Goal: Task Accomplishment & Management: Use online tool/utility

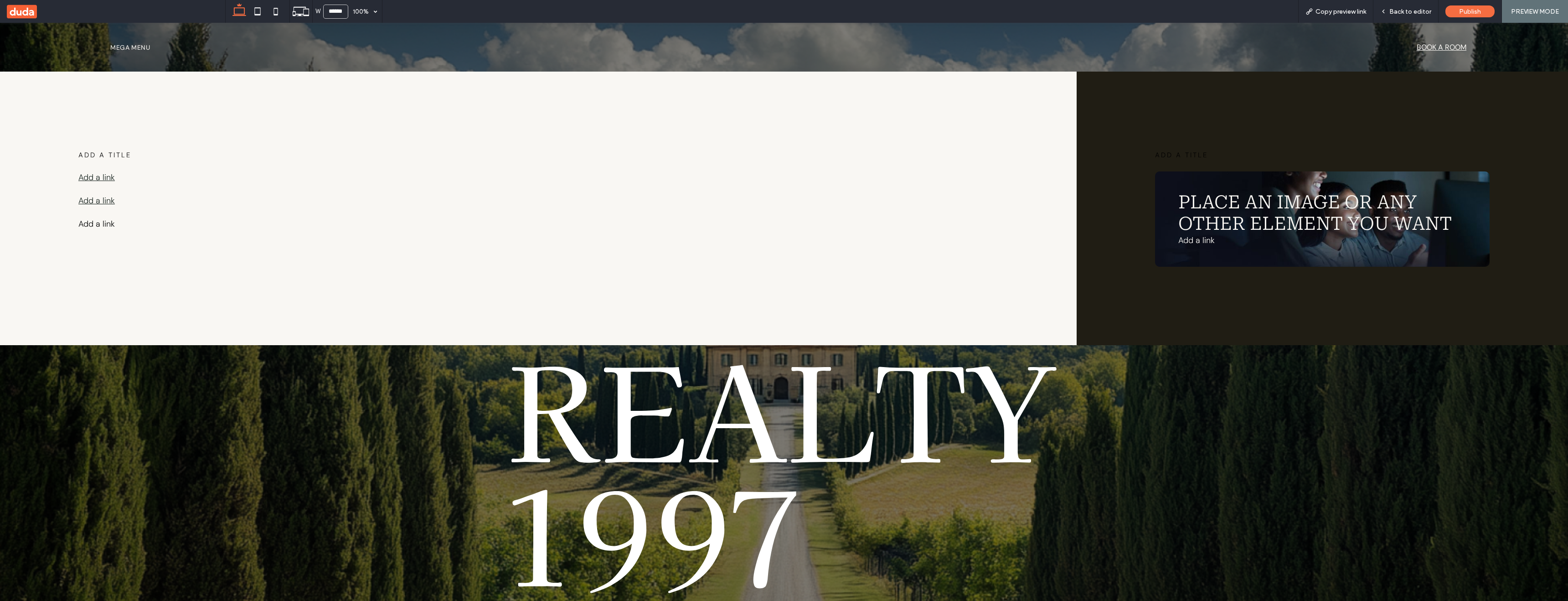
click at [90, 198] on link "Add a link" at bounding box center [96, 200] width 36 height 11
click at [1409, 9] on span "Back to editor" at bounding box center [1410, 11] width 42 height 8
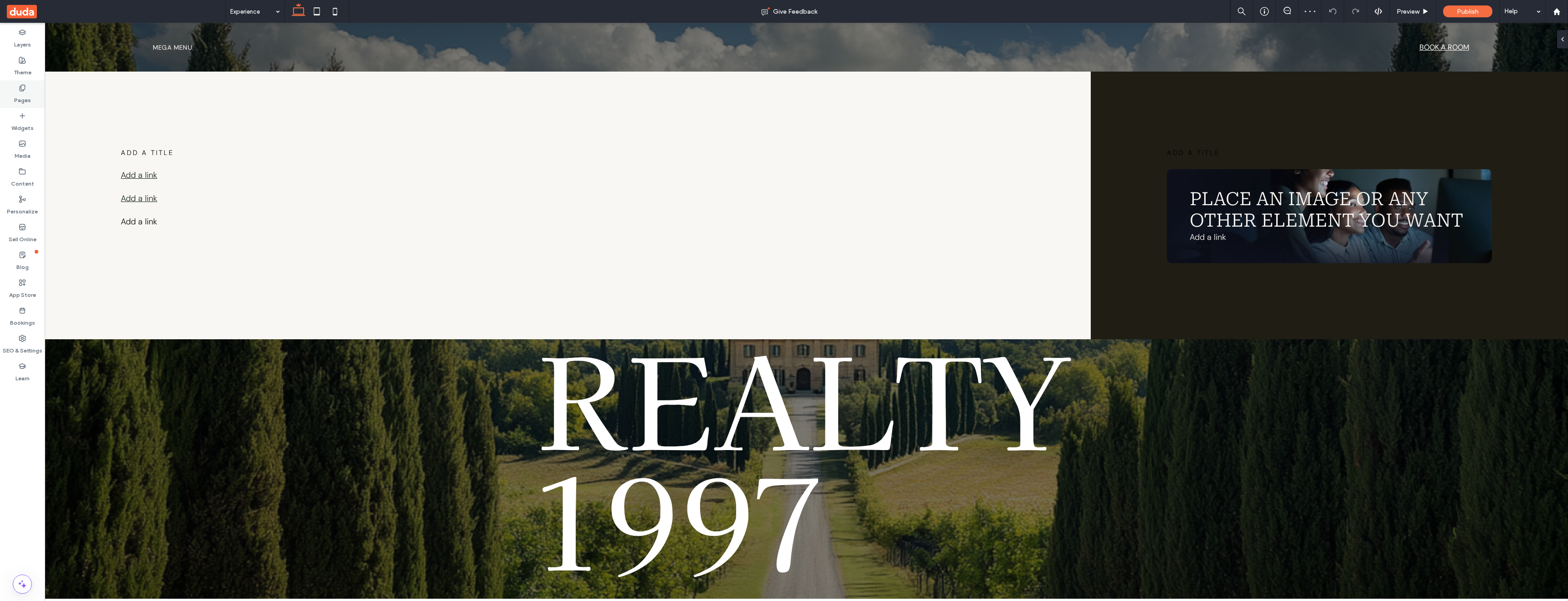
click at [30, 93] on label "Pages" at bounding box center [23, 98] width 17 height 13
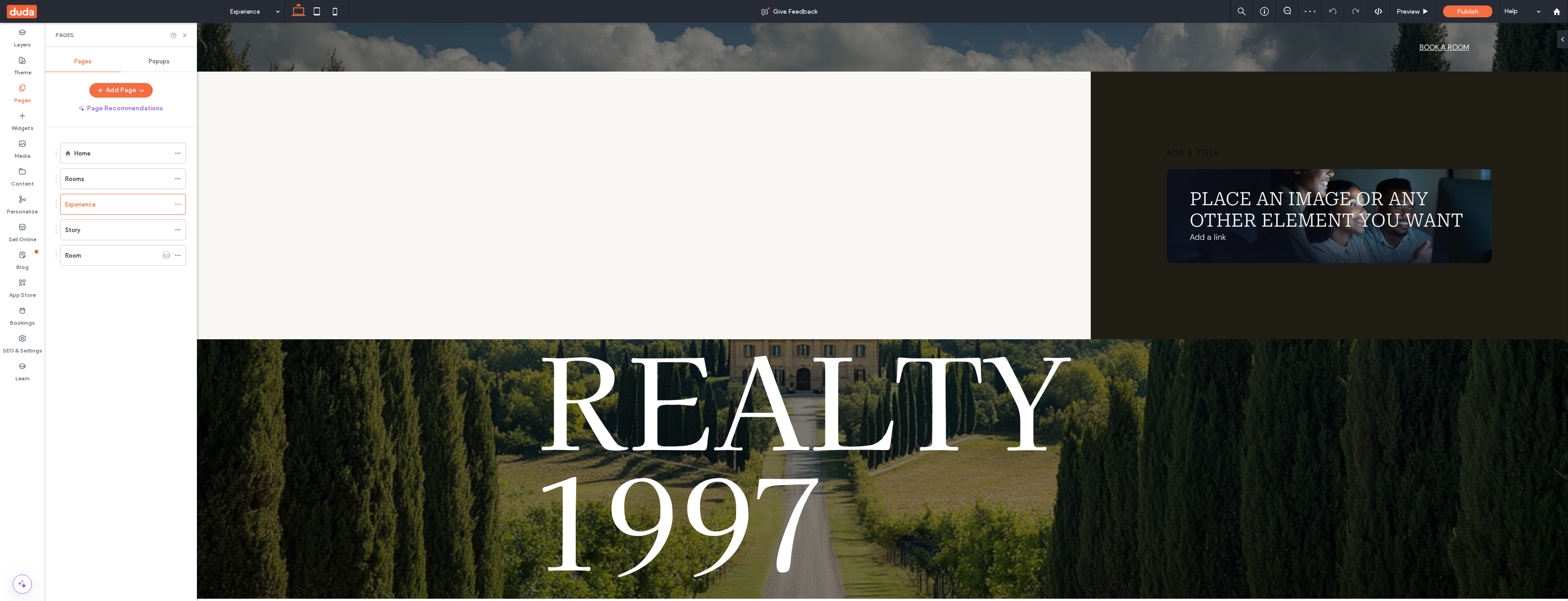
click at [122, 154] on div "Home" at bounding box center [121, 153] width 95 height 9
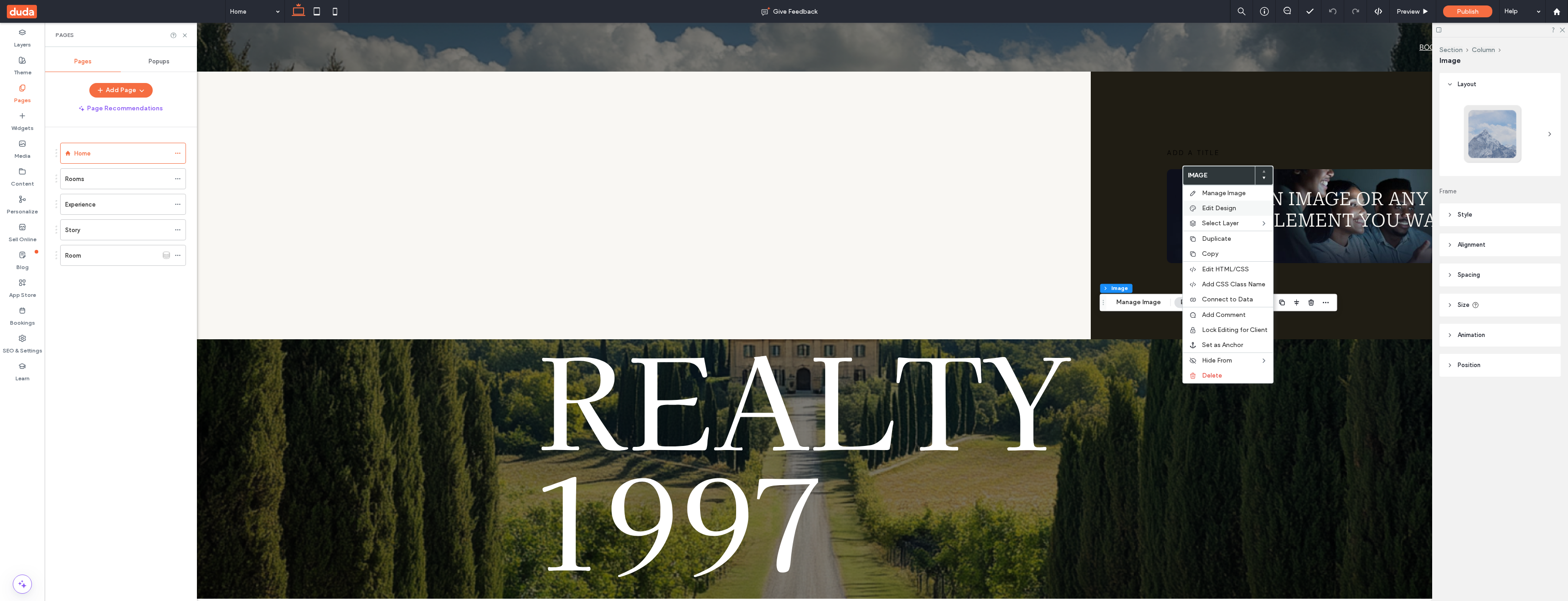
click at [1237, 208] on label "Edit Design" at bounding box center [1235, 208] width 66 height 8
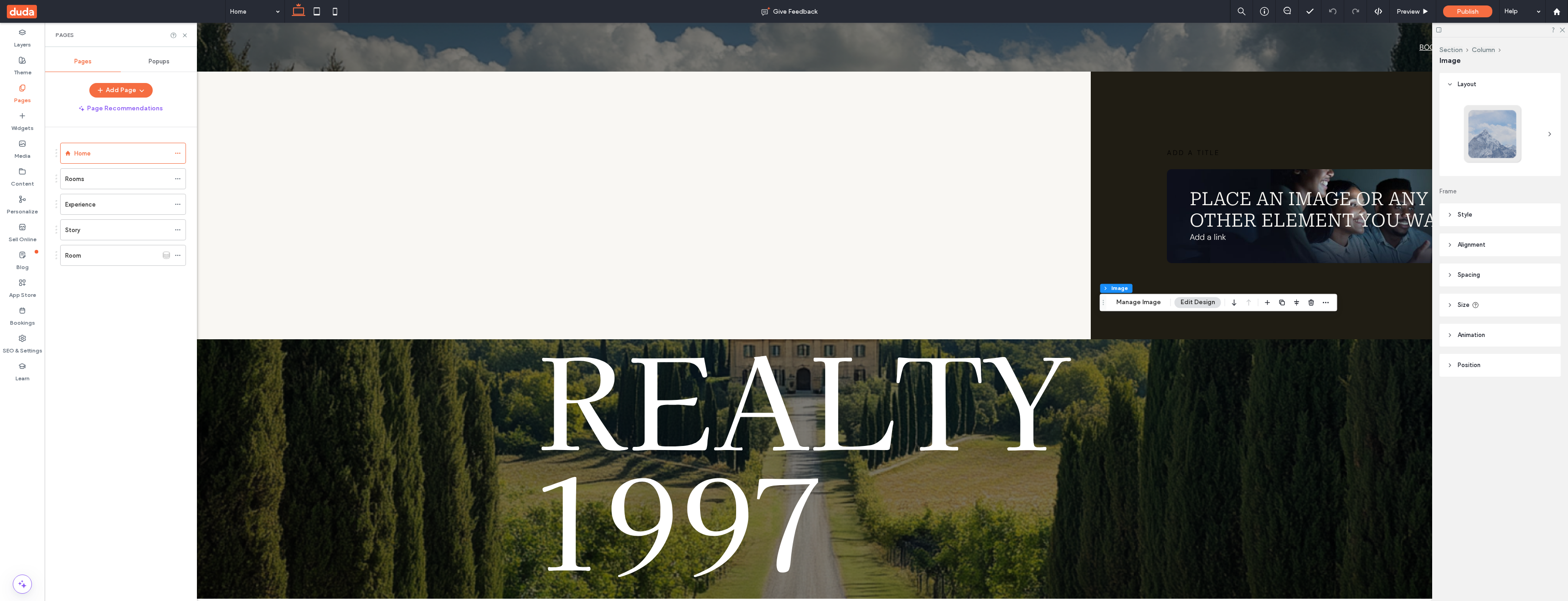
click at [1490, 335] on header "Animation" at bounding box center [1500, 335] width 121 height 23
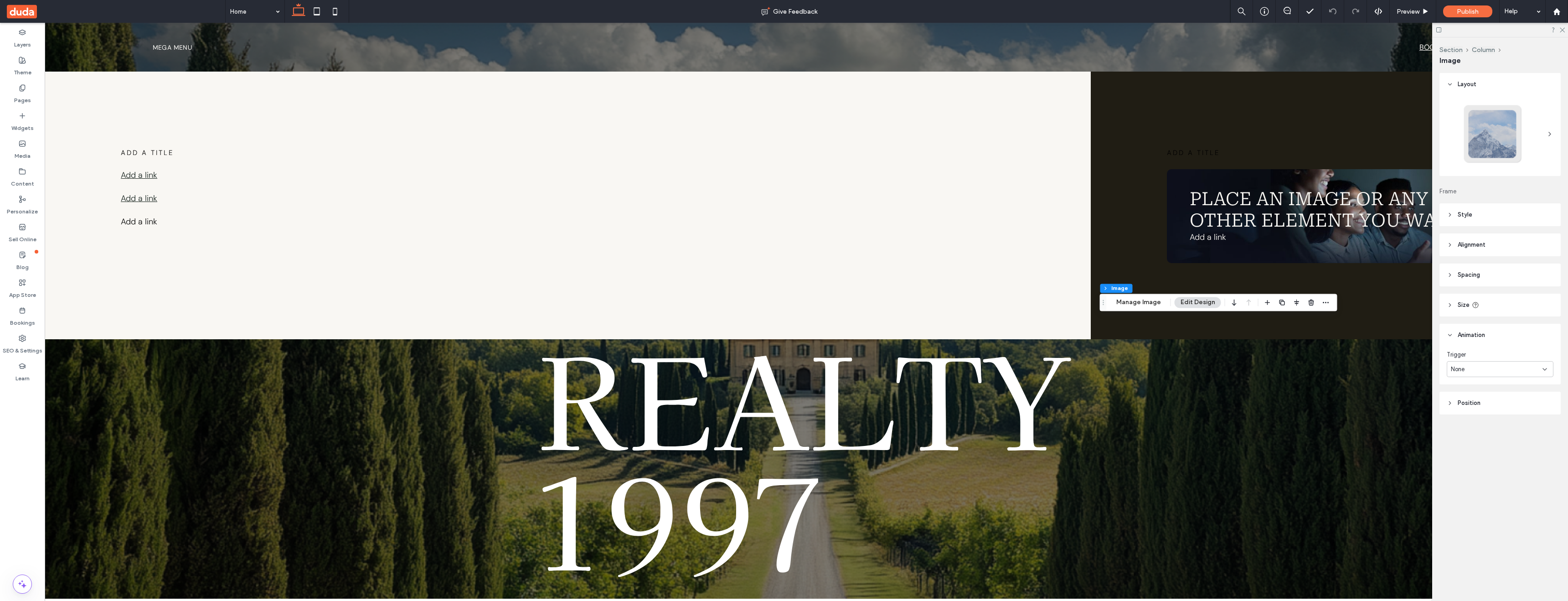
click at [1473, 366] on div "None" at bounding box center [1496, 369] width 92 height 9
click at [1468, 414] on div "Scroll" at bounding box center [1499, 417] width 105 height 16
click at [1470, 410] on div "None" at bounding box center [1496, 407] width 92 height 9
click at [1478, 441] on div "Fade" at bounding box center [1499, 439] width 105 height 16
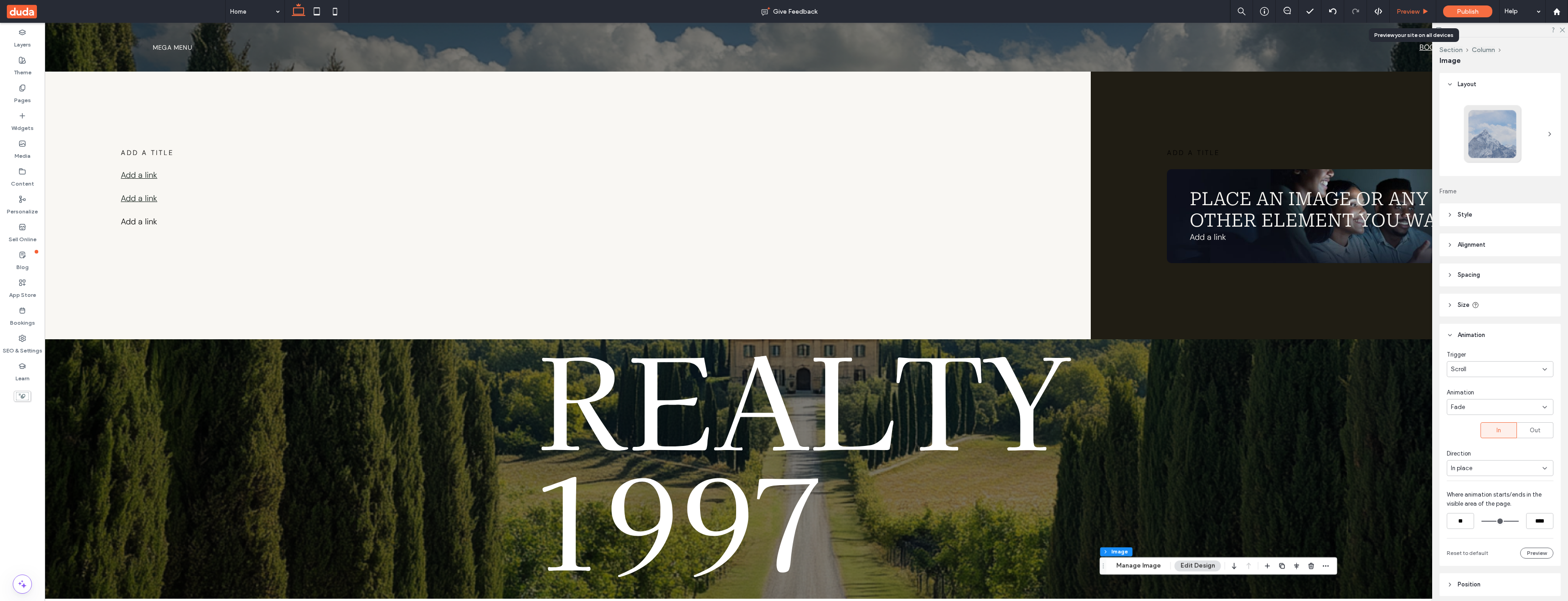
click at [1404, 10] on span "Preview" at bounding box center [1407, 11] width 23 height 8
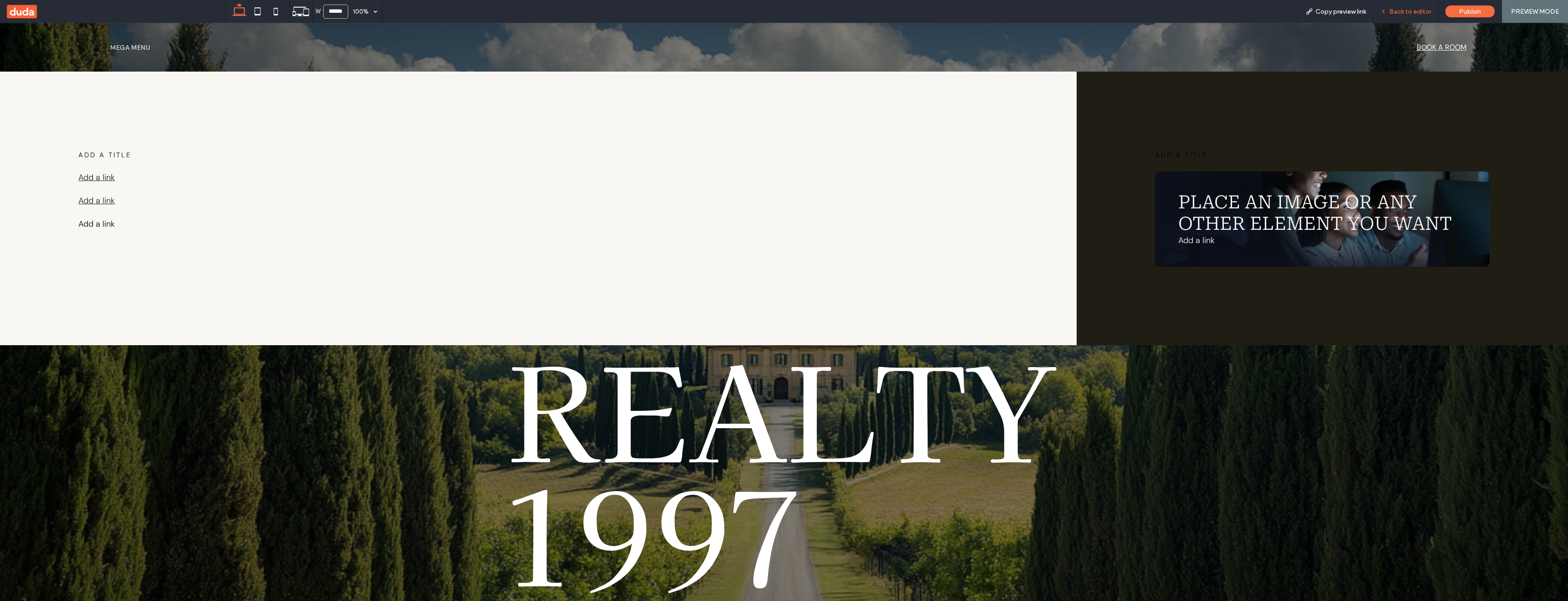
click at [1414, 8] on span "Back to editor" at bounding box center [1410, 11] width 42 height 8
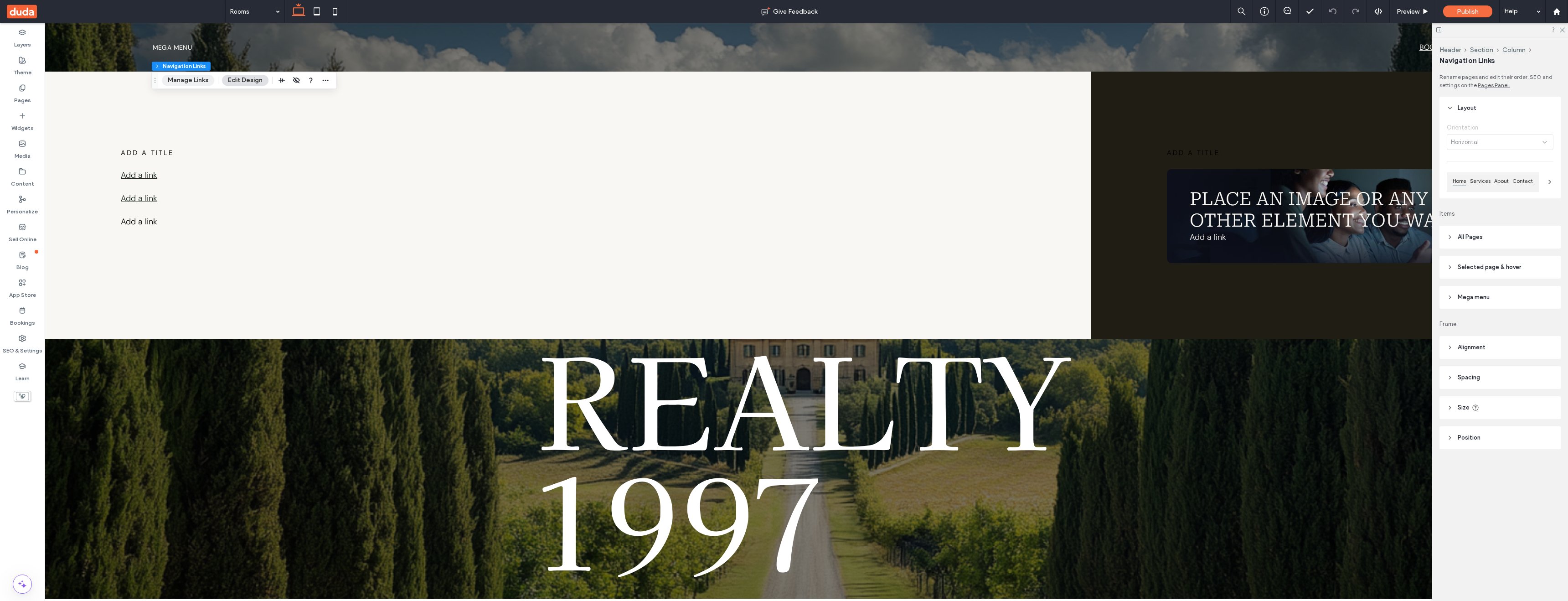
click at [177, 77] on button "Manage Links" at bounding box center [188, 80] width 52 height 11
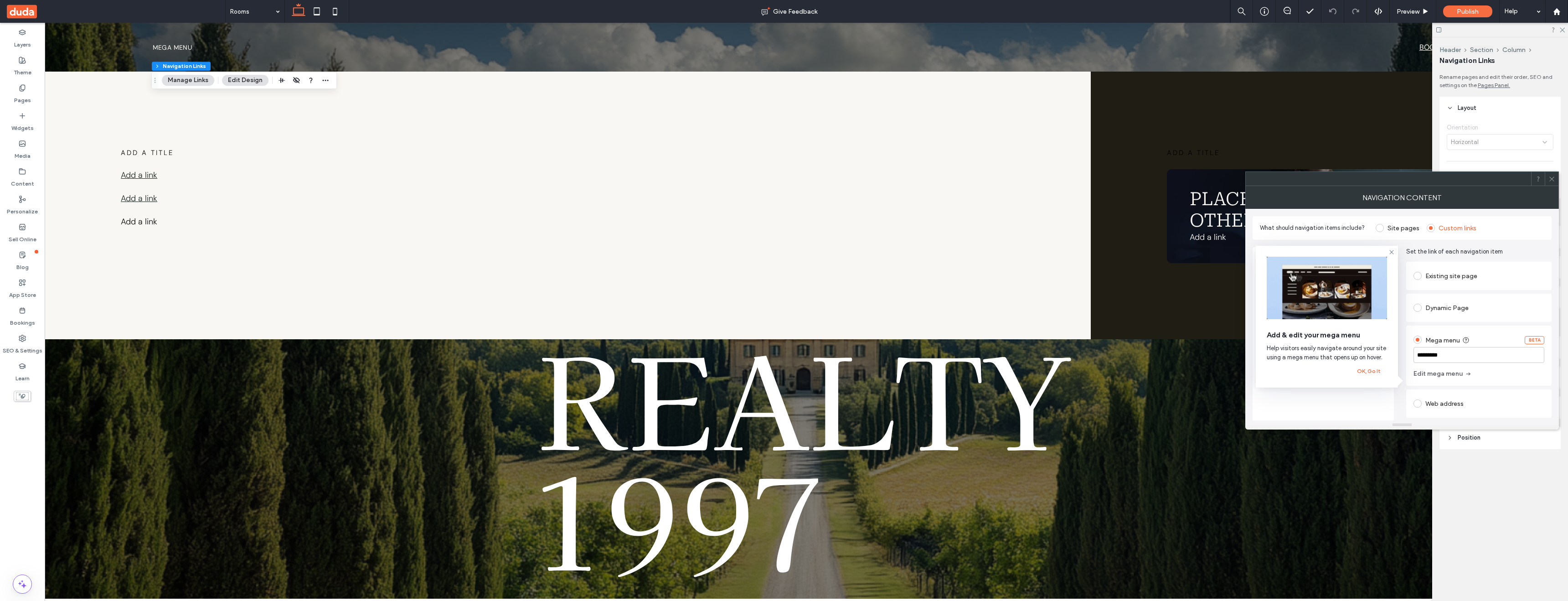
click at [1405, 225] on label "Site pages" at bounding box center [1404, 228] width 32 height 8
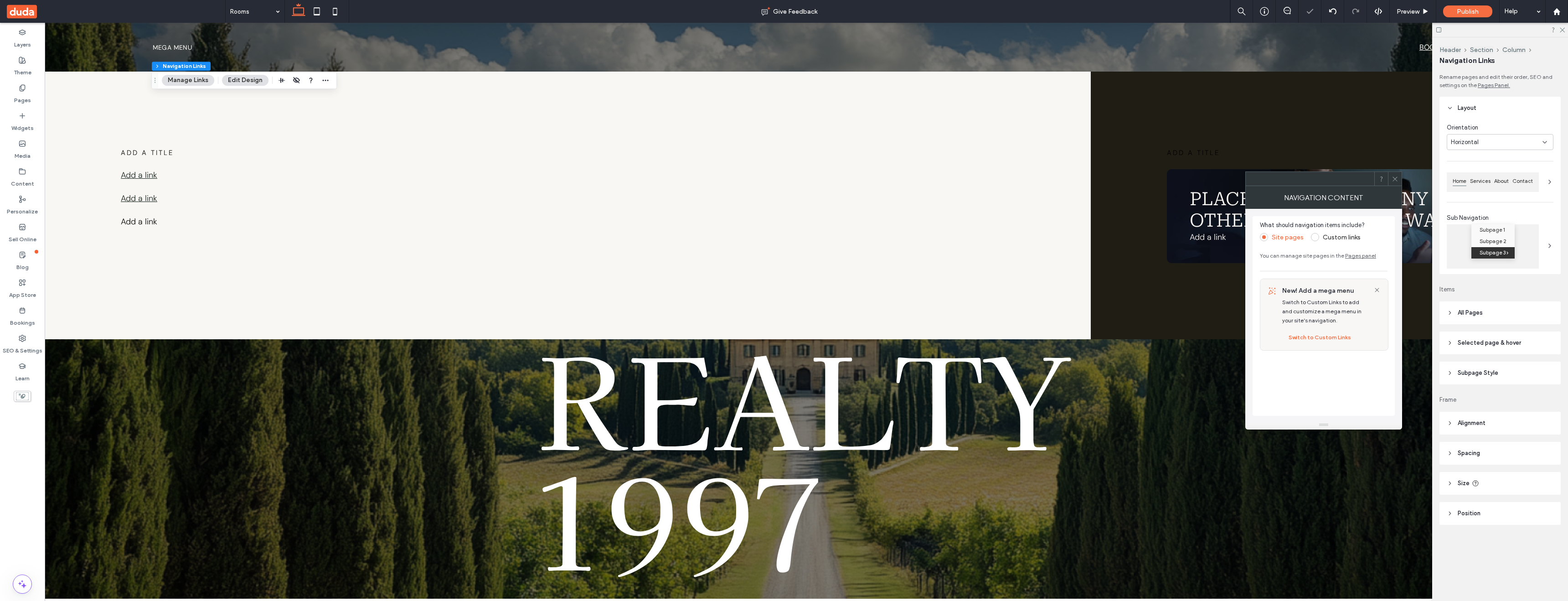
drag, startPoint x: 1398, startPoint y: 178, endPoint x: 1264, endPoint y: 187, distance: 134.3
click at [1398, 178] on div at bounding box center [1394, 179] width 13 height 14
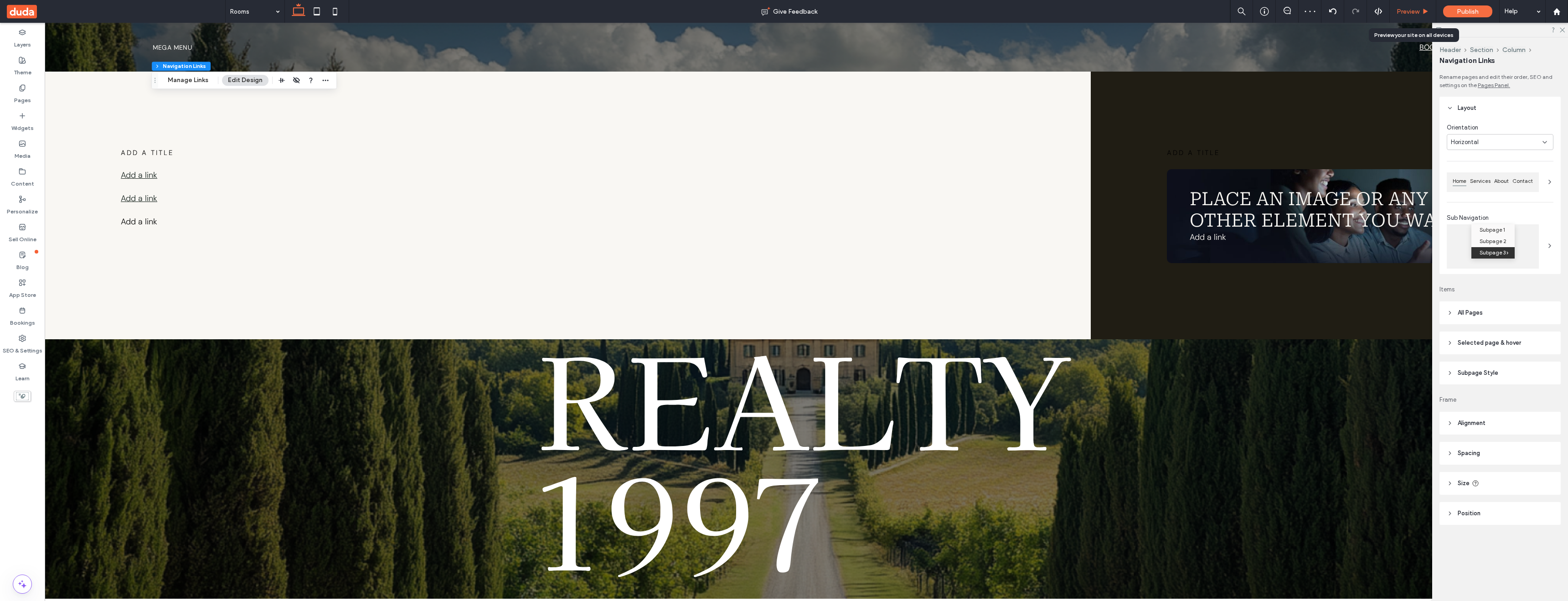
click at [1413, 10] on span "Preview" at bounding box center [1407, 11] width 23 height 8
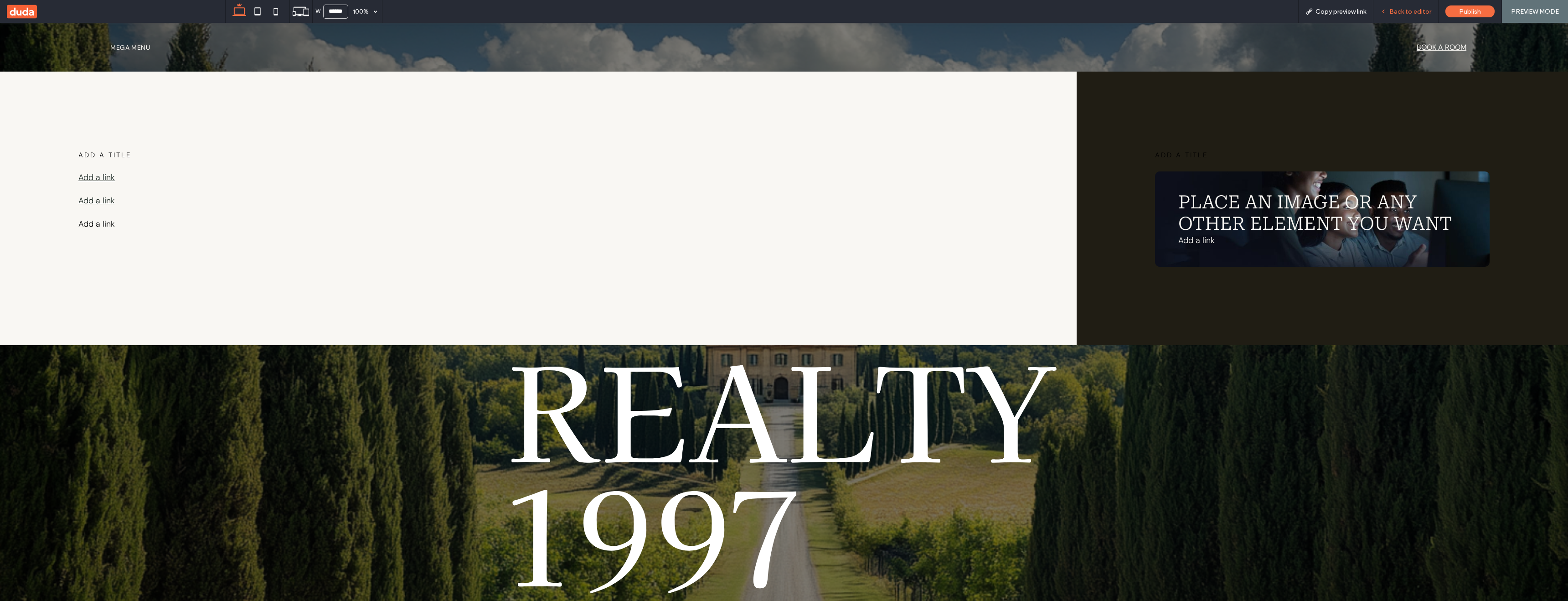
click at [1399, 12] on span "Back to editor" at bounding box center [1410, 11] width 42 height 8
